Goal: Navigation & Orientation: Go to known website

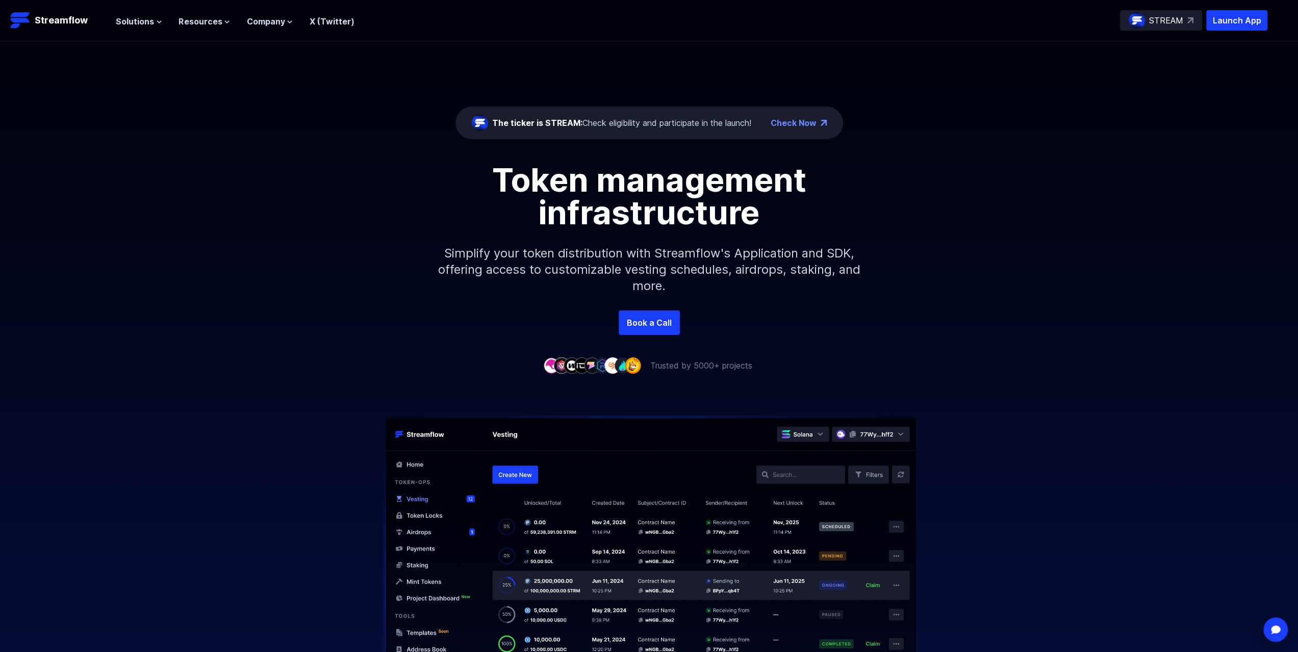
click at [1160, 17] on p "STREAM" at bounding box center [1166, 20] width 34 height 12
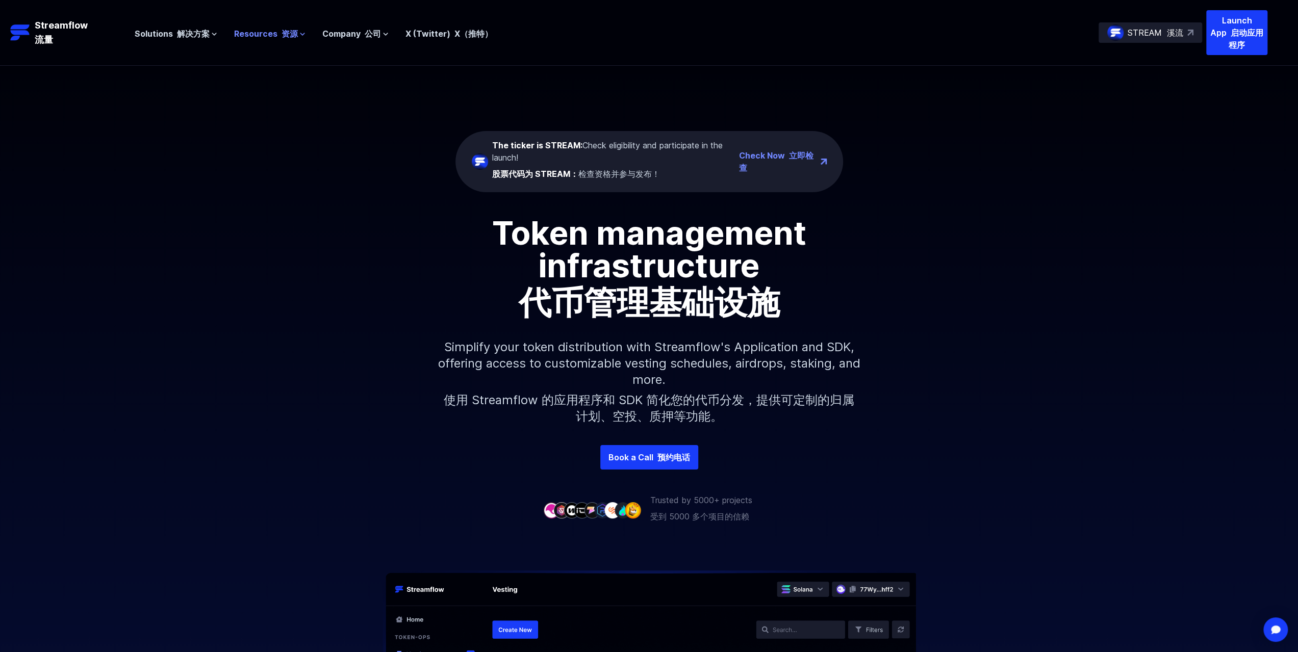
click at [283, 36] on font "资源" at bounding box center [289, 34] width 16 height 10
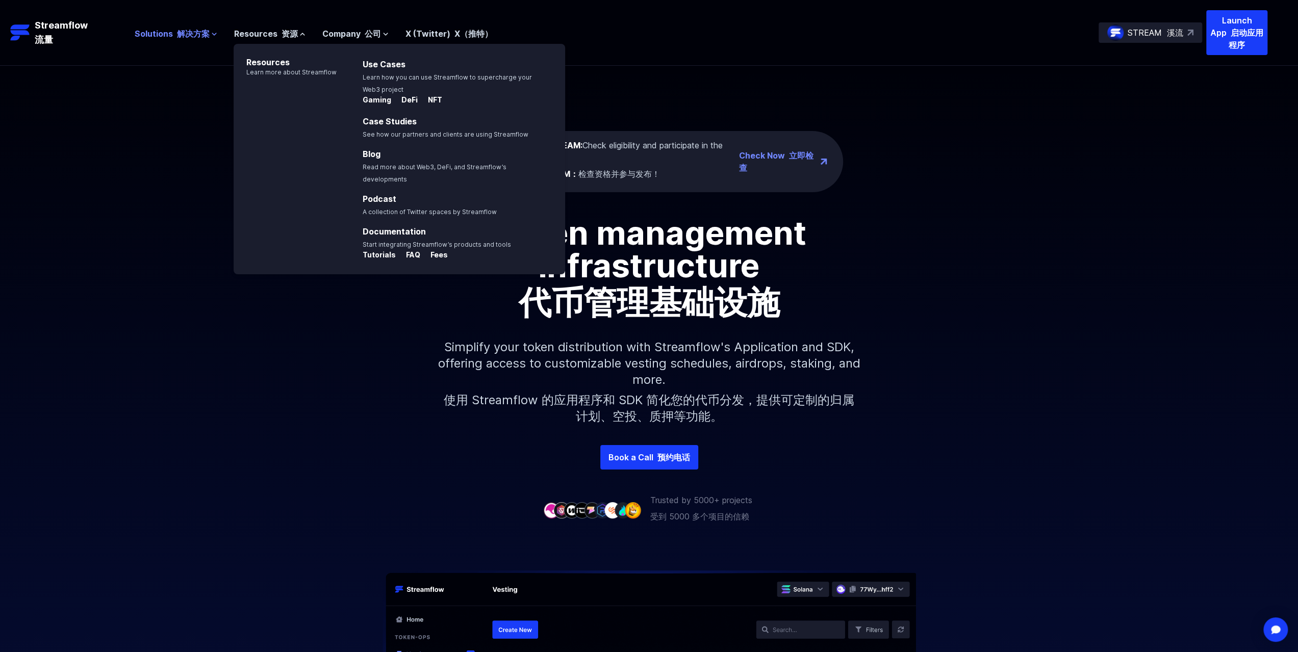
click at [178, 34] on font "解决方案" at bounding box center [192, 34] width 33 height 10
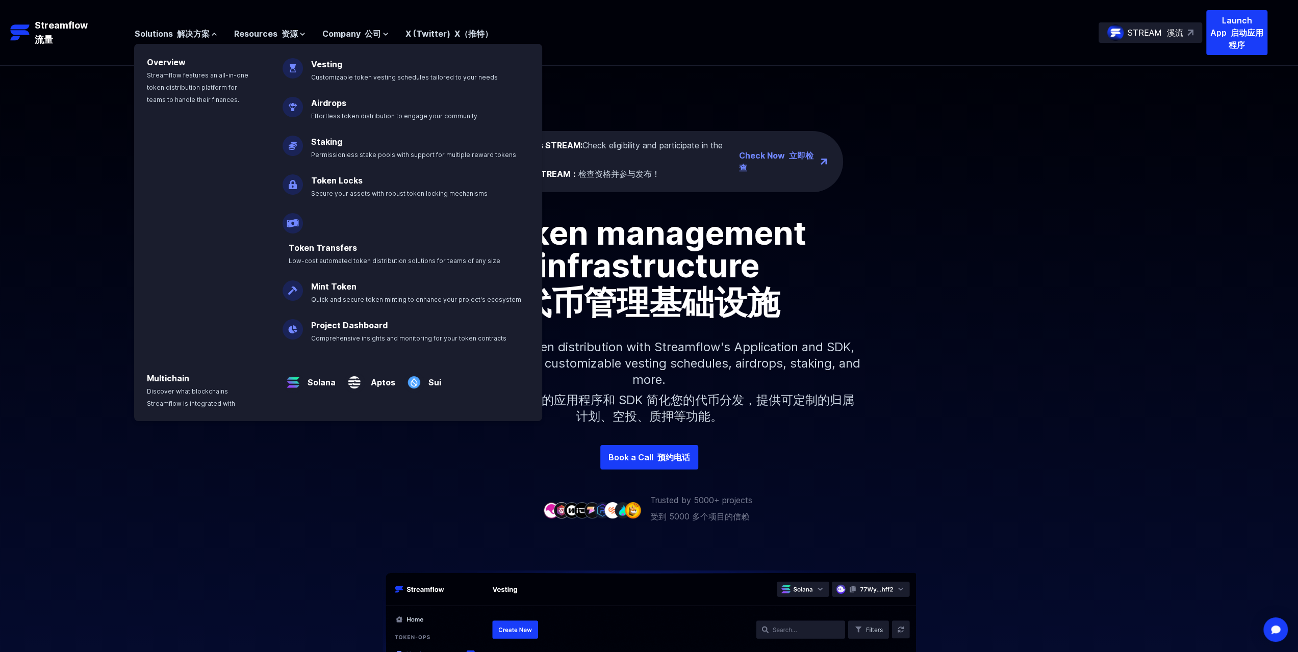
drag, startPoint x: 82, startPoint y: 84, endPoint x: 55, endPoint y: 47, distance: 45.6
click at [82, 83] on div "The ticker is STREAM: Check eligibility and participate in the launch! 股票代码为 ST…" at bounding box center [649, 255] width 1298 height 379
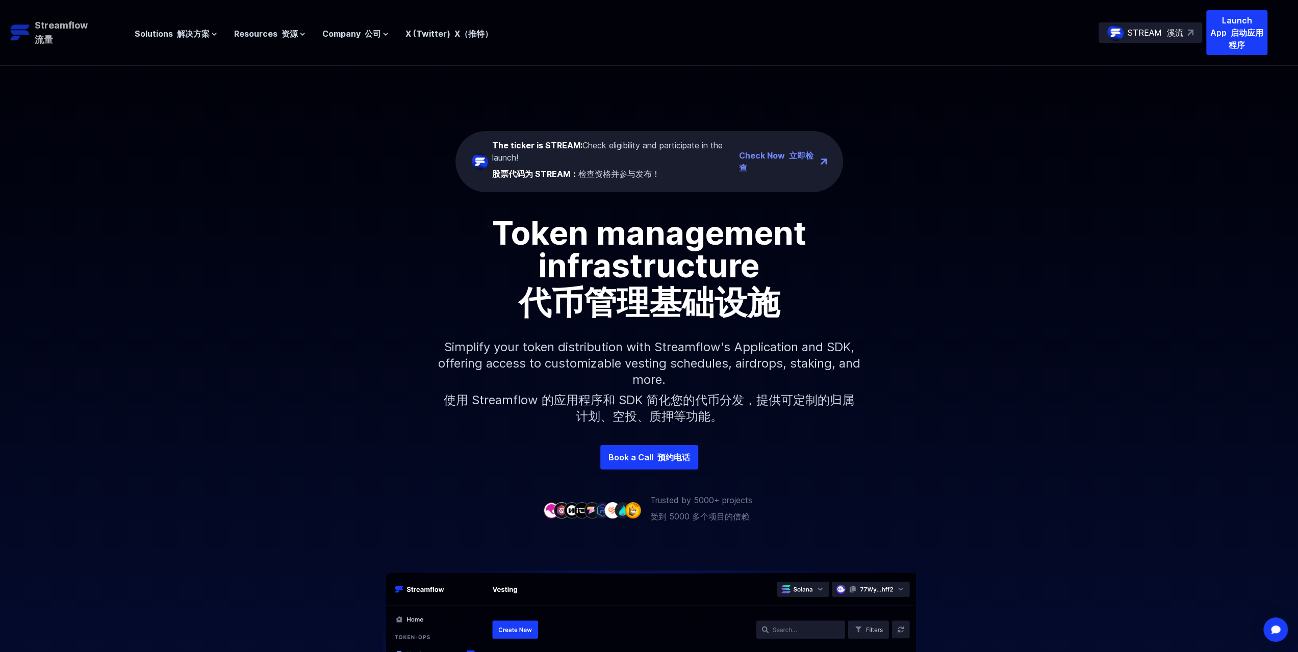
click at [38, 37] on font "流量" at bounding box center [44, 39] width 18 height 11
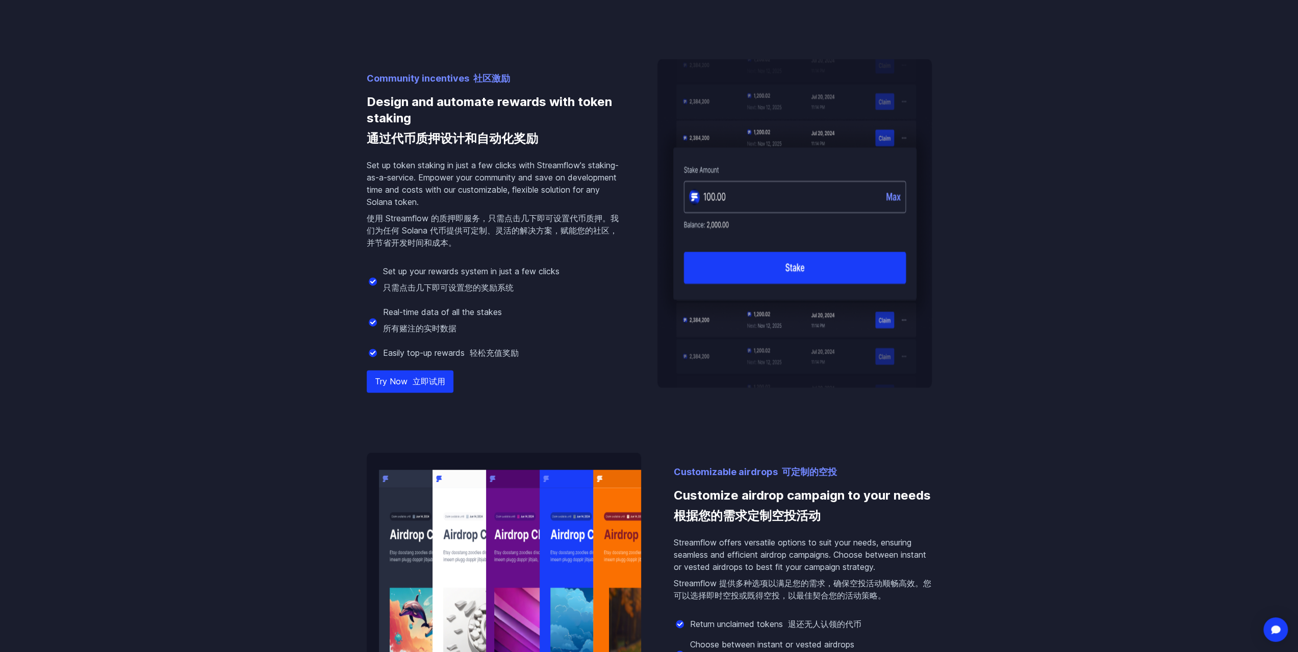
scroll to position [1377, 0]
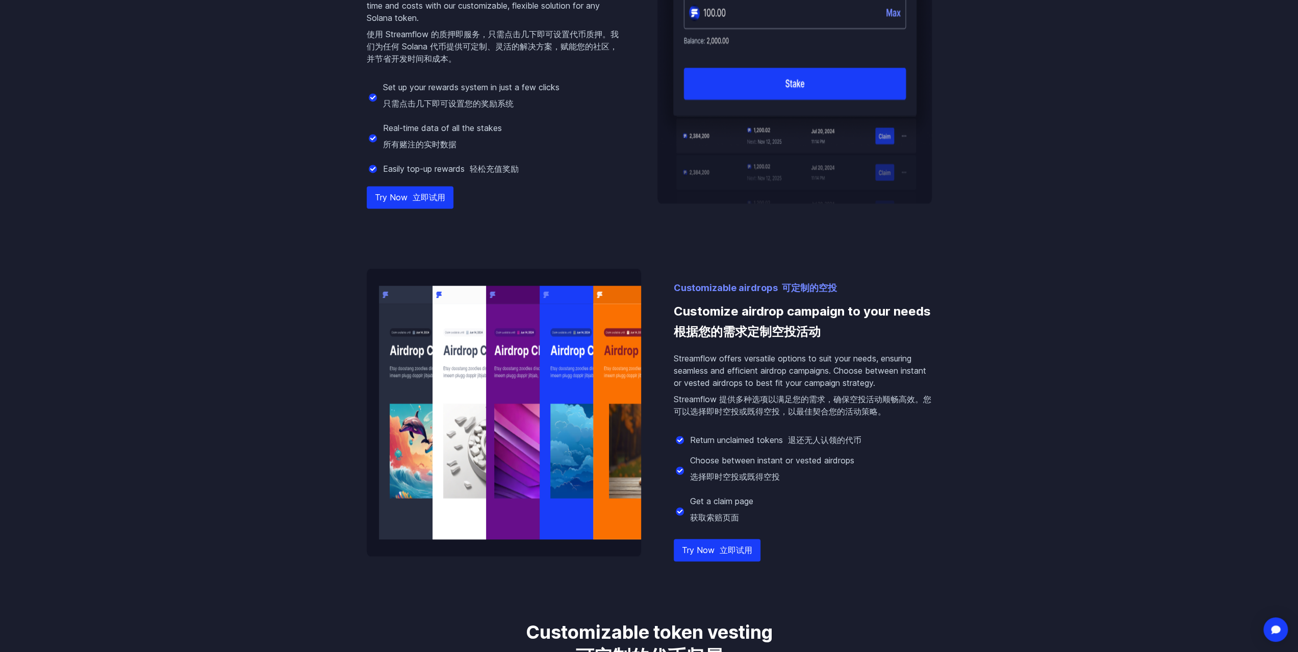
click at [415, 191] on link "Try Now 立即试用" at bounding box center [410, 197] width 87 height 22
